Goal: Transaction & Acquisition: Purchase product/service

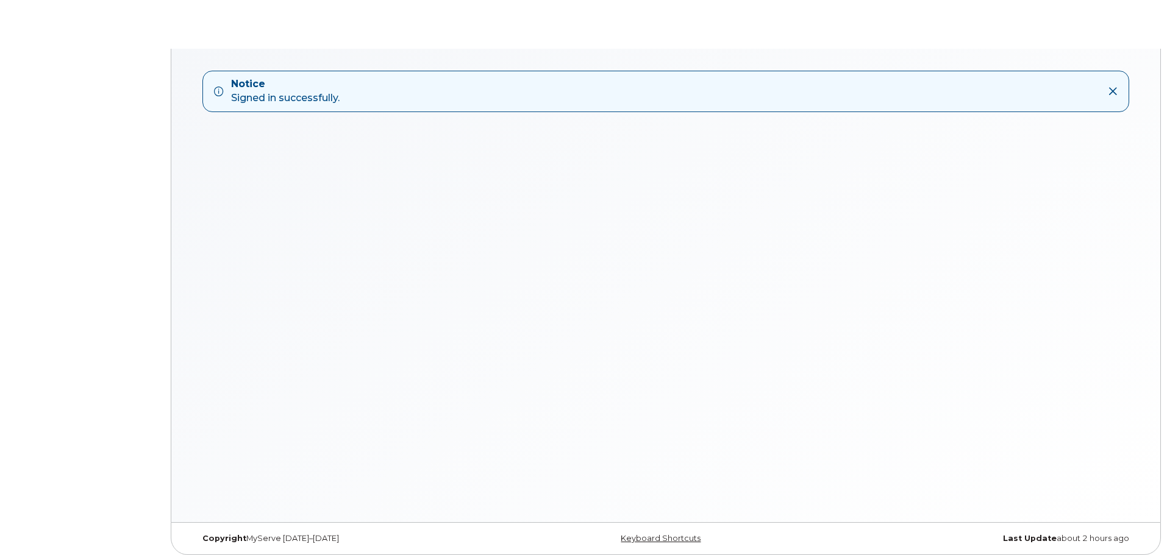
click at [253, 84] on strong "Notice" at bounding box center [285, 84] width 109 height 14
click at [492, 305] on div "Notice Signed in successfully." at bounding box center [665, 286] width 989 height 474
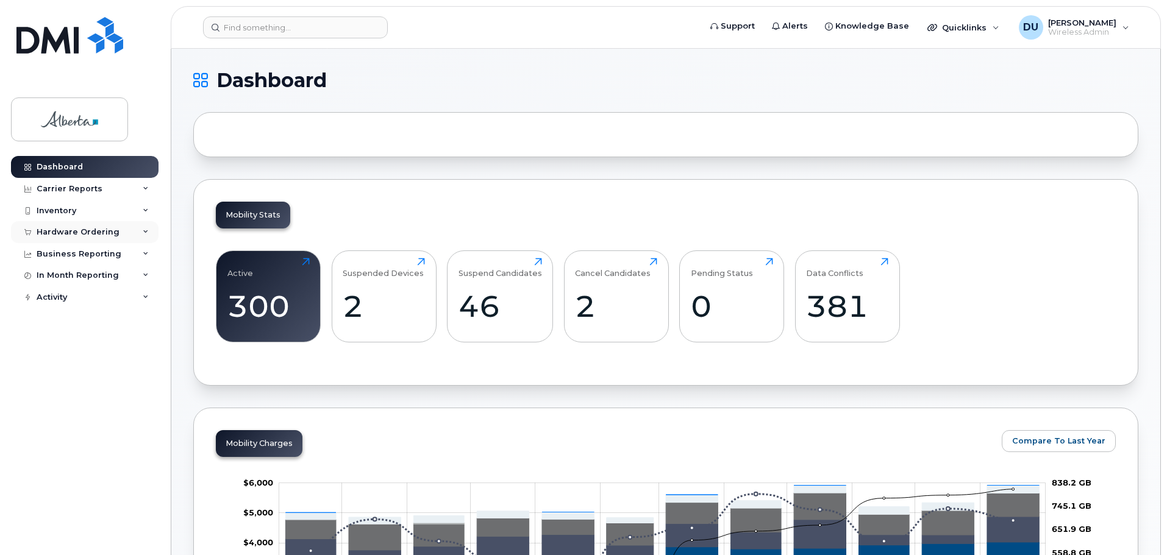
click at [76, 233] on div "Hardware Ordering" at bounding box center [78, 232] width 83 height 10
click at [60, 276] on div "Orders" at bounding box center [57, 278] width 30 height 11
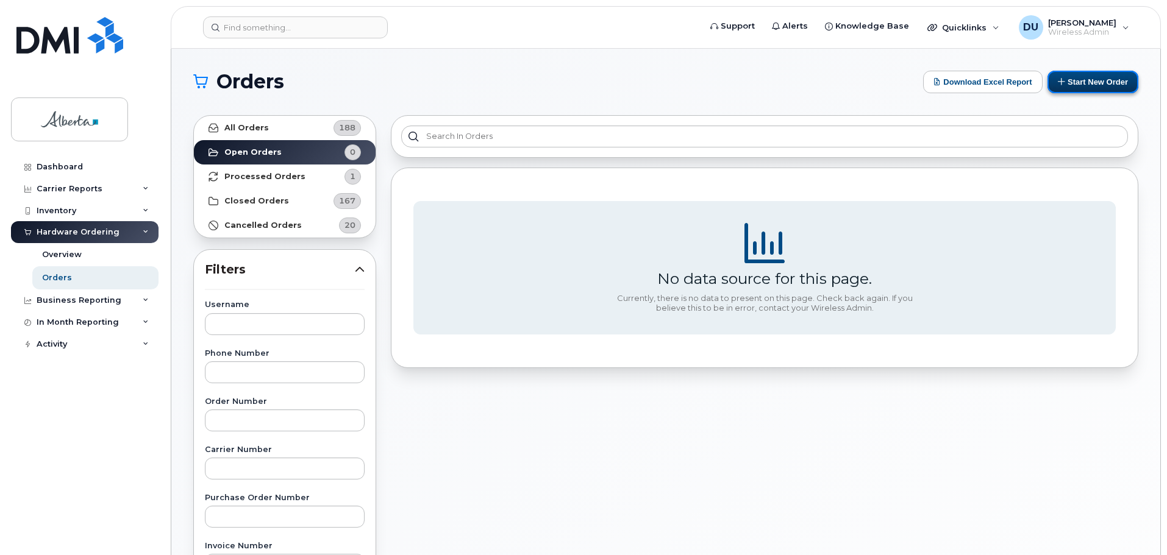
click at [1084, 80] on button "Start New Order" at bounding box center [1093, 82] width 91 height 23
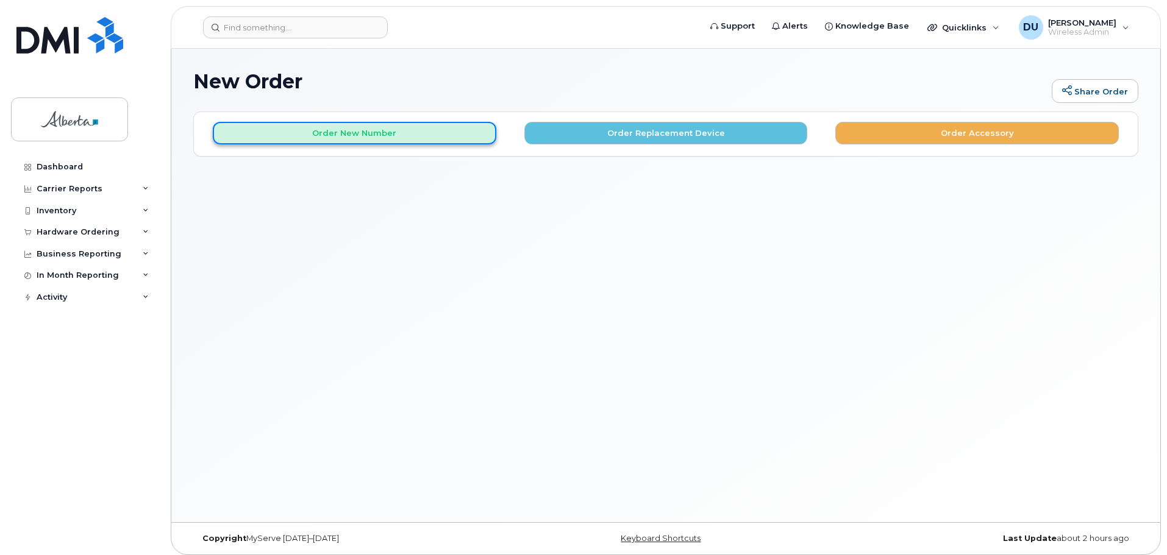
click at [339, 127] on button "Order New Number" at bounding box center [355, 133] width 284 height 23
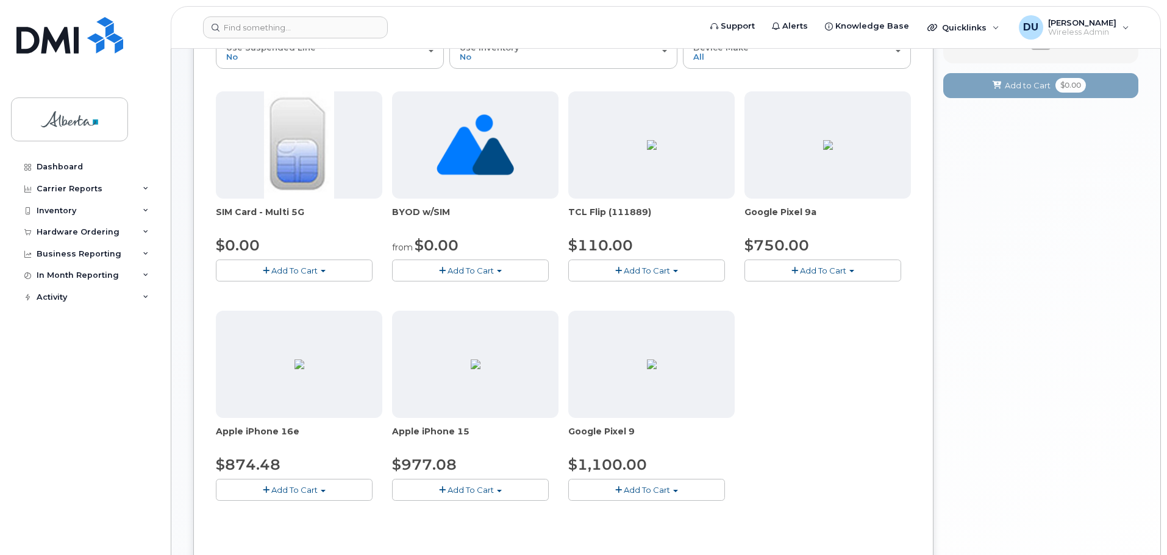
scroll to position [252, 0]
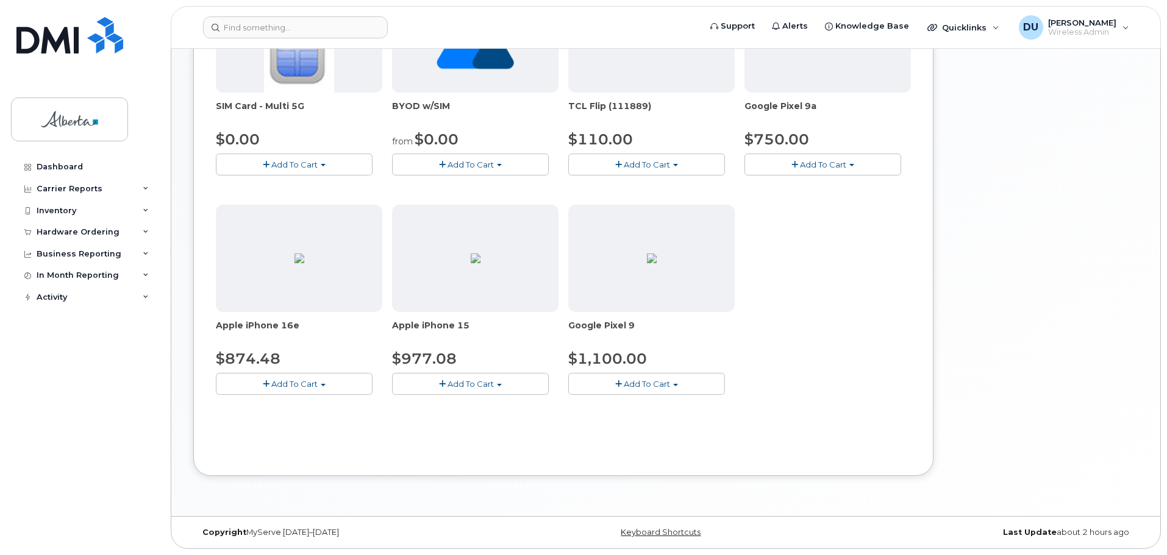
click at [465, 381] on span "Add To Cart" at bounding box center [471, 384] width 46 height 10
click at [471, 417] on link "$977.08 - 30-day activation (128GB model)" at bounding box center [494, 421] width 199 height 15
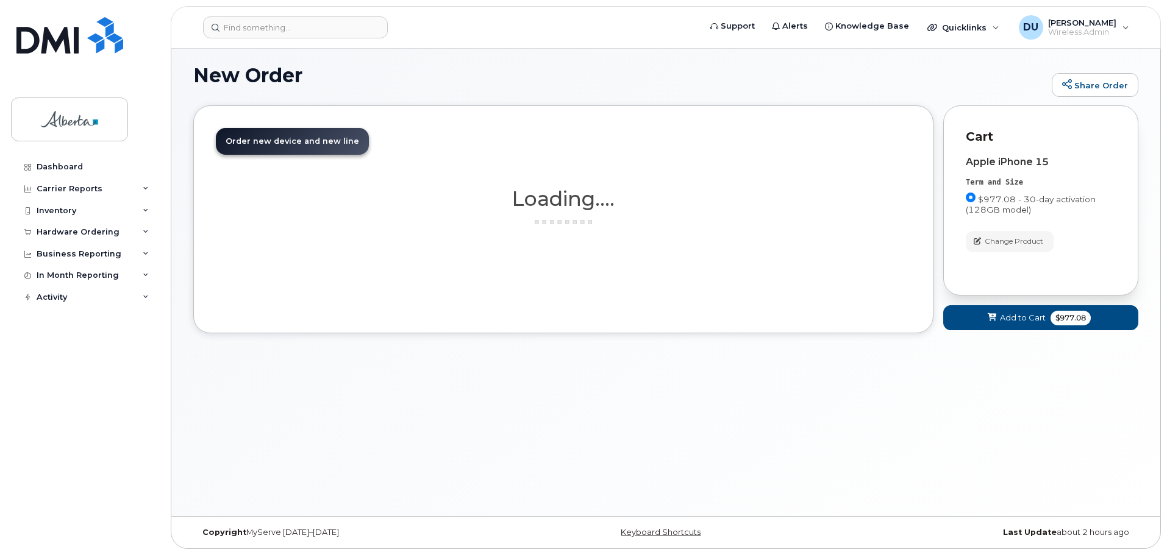
scroll to position [6, 0]
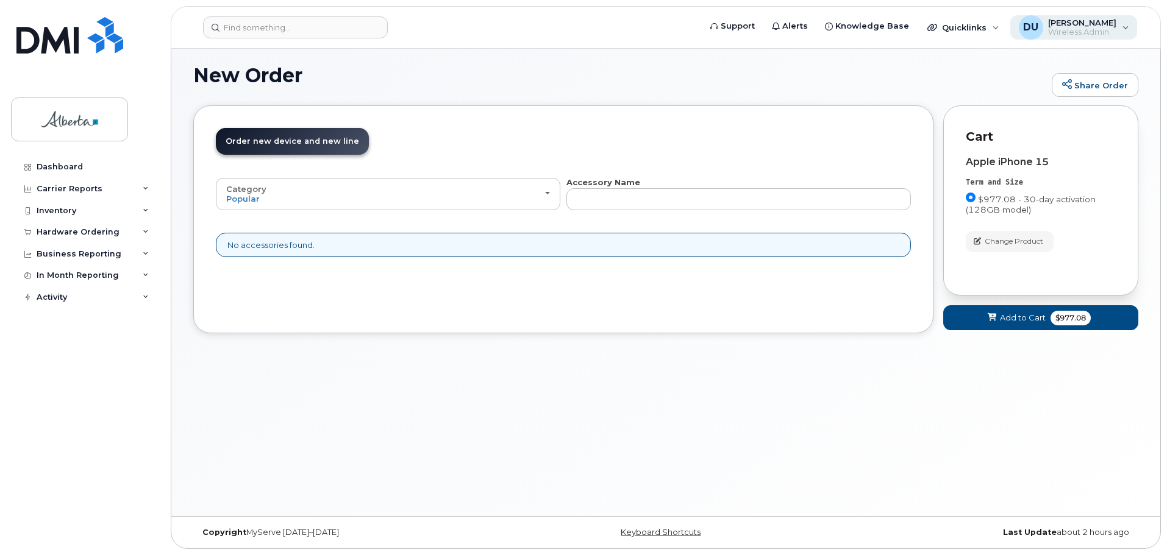
click at [1080, 26] on span "[PERSON_NAME]" at bounding box center [1082, 23] width 68 height 10
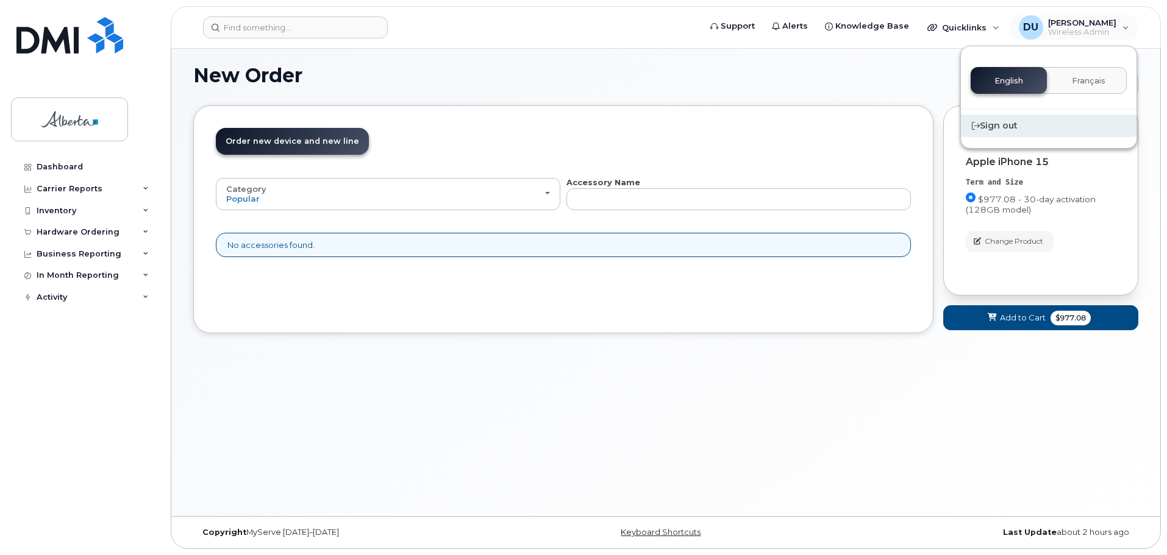
click at [1004, 124] on div "Sign out" at bounding box center [1049, 126] width 176 height 23
